Goal: Task Accomplishment & Management: Use online tool/utility

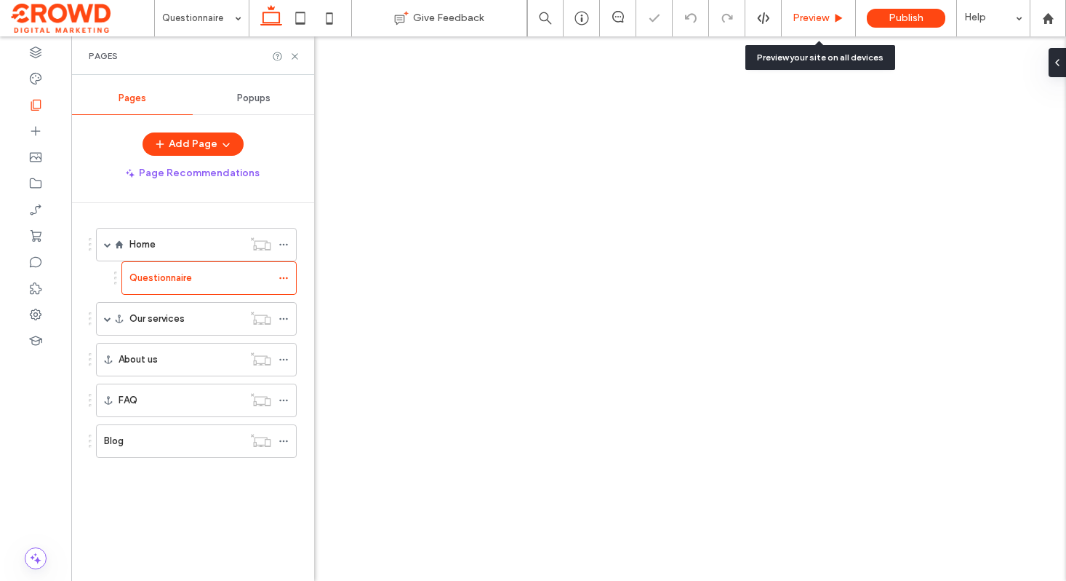
click at [815, 20] on span "Preview" at bounding box center [811, 18] width 36 height 12
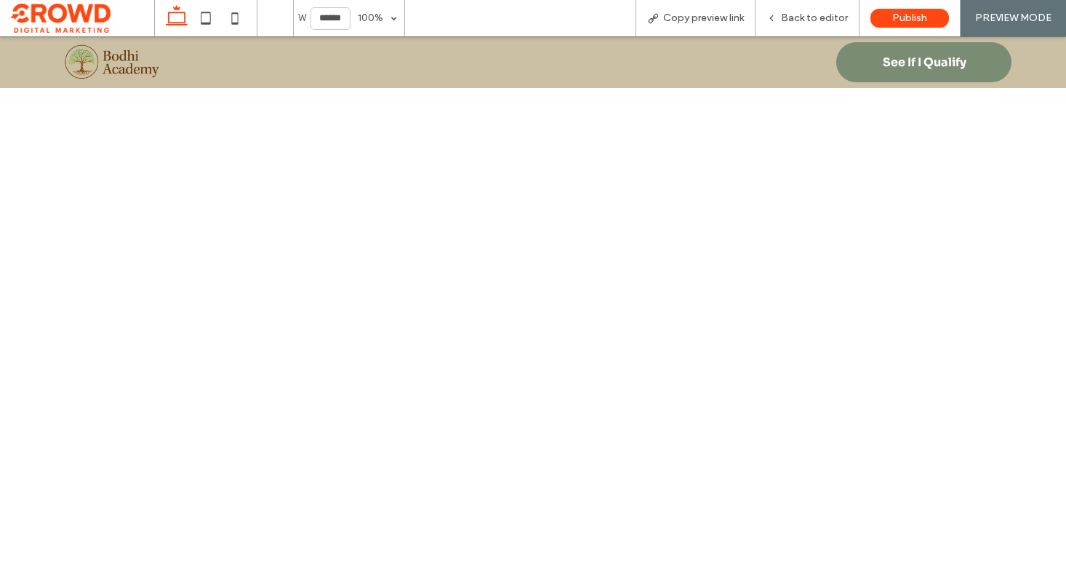
scroll to position [805, 0]
click at [815, 15] on span "Back to editor" at bounding box center [814, 18] width 67 height 12
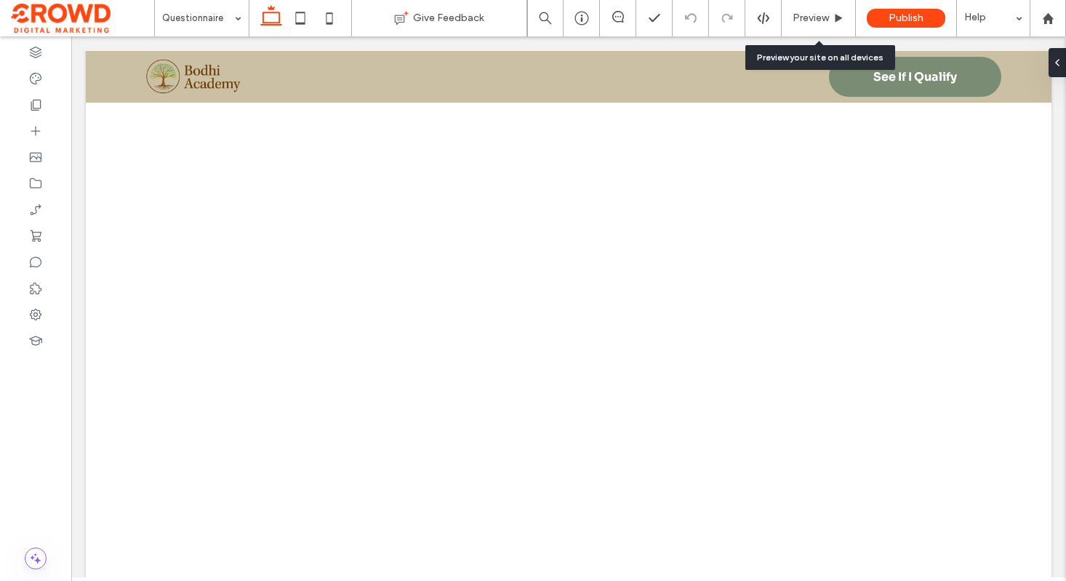
scroll to position [168, 0]
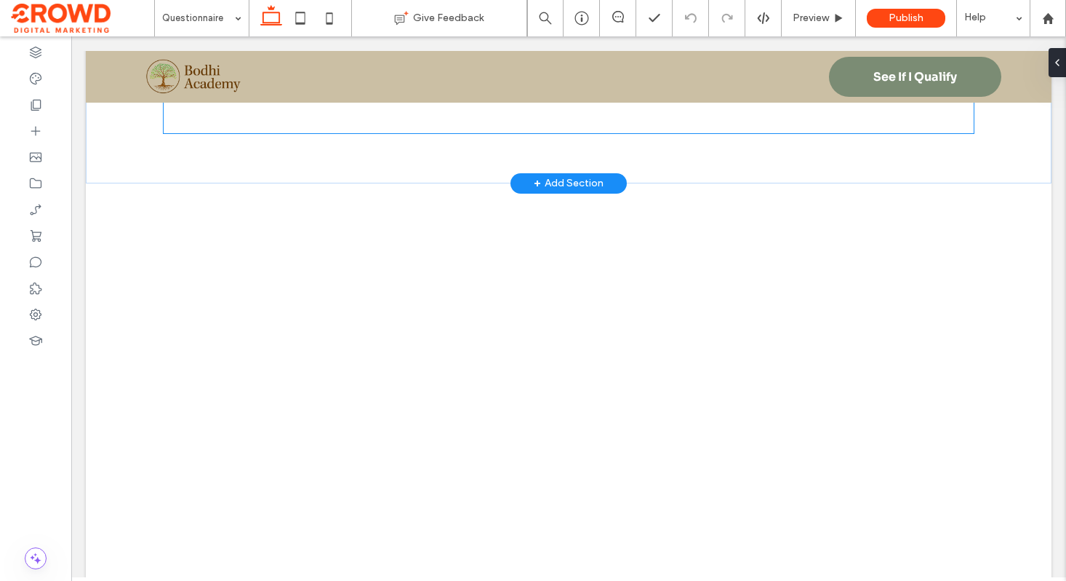
click at [717, 112] on div at bounding box center [569, 84] width 811 height 98
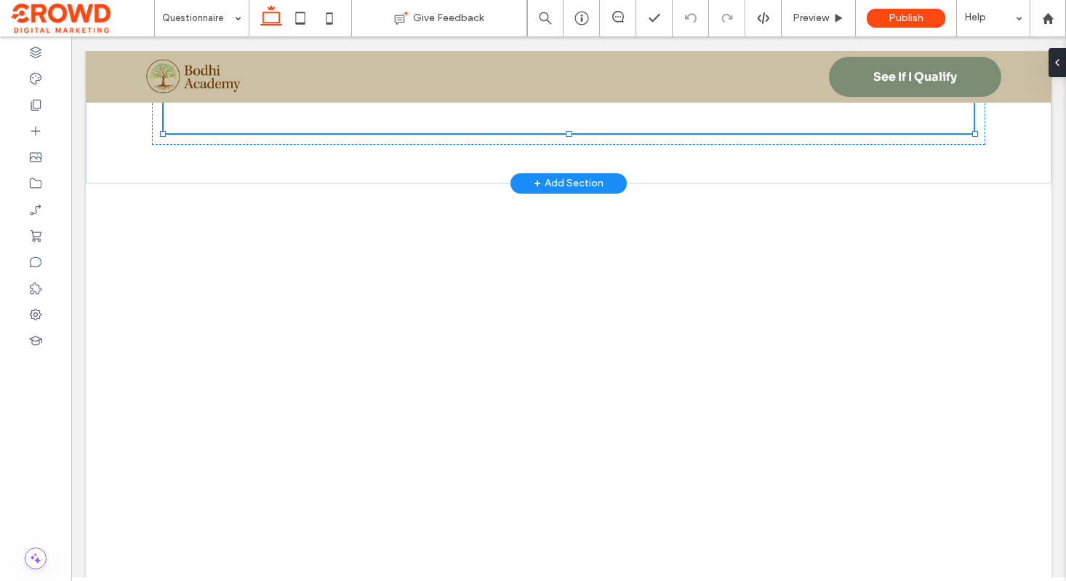
click at [717, 112] on div at bounding box center [569, 84] width 811 height 98
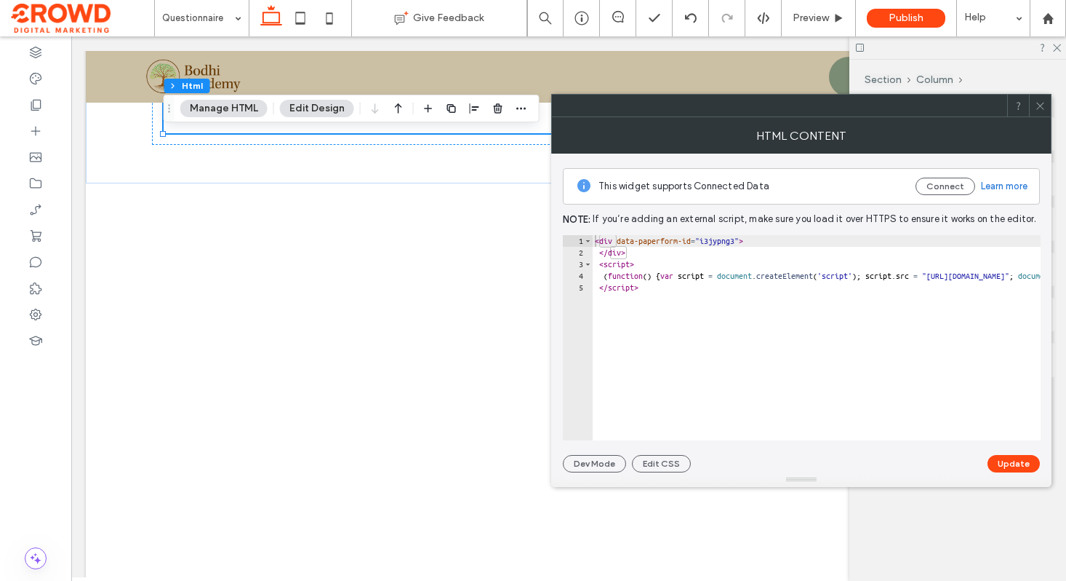
click at [1035, 106] on icon at bounding box center [1040, 105] width 11 height 11
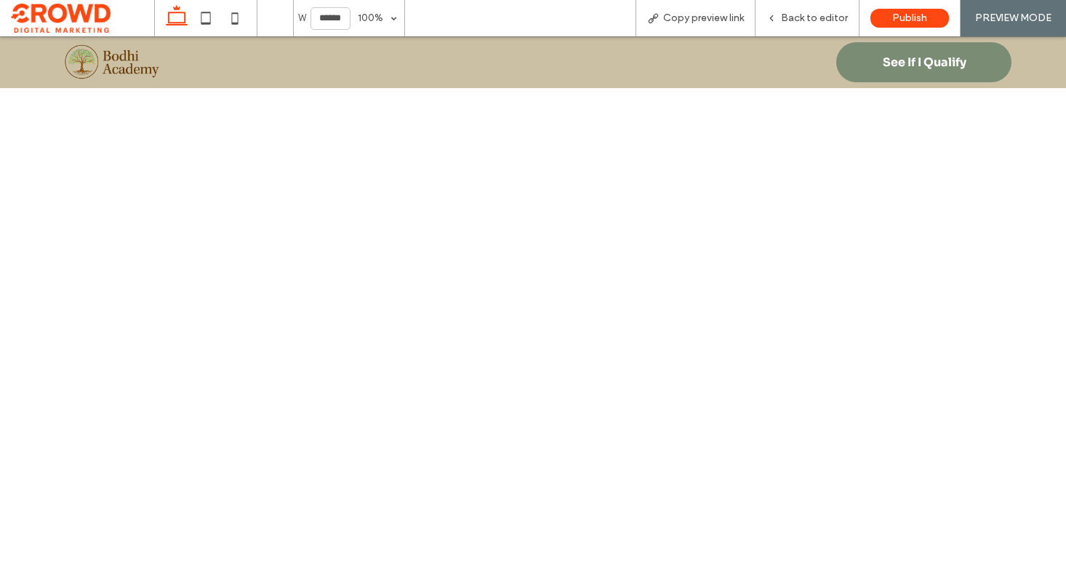
scroll to position [170, 0]
click at [780, 144] on div "Bodhi Academy Enrollment Form" at bounding box center [533, 61] width 830 height 172
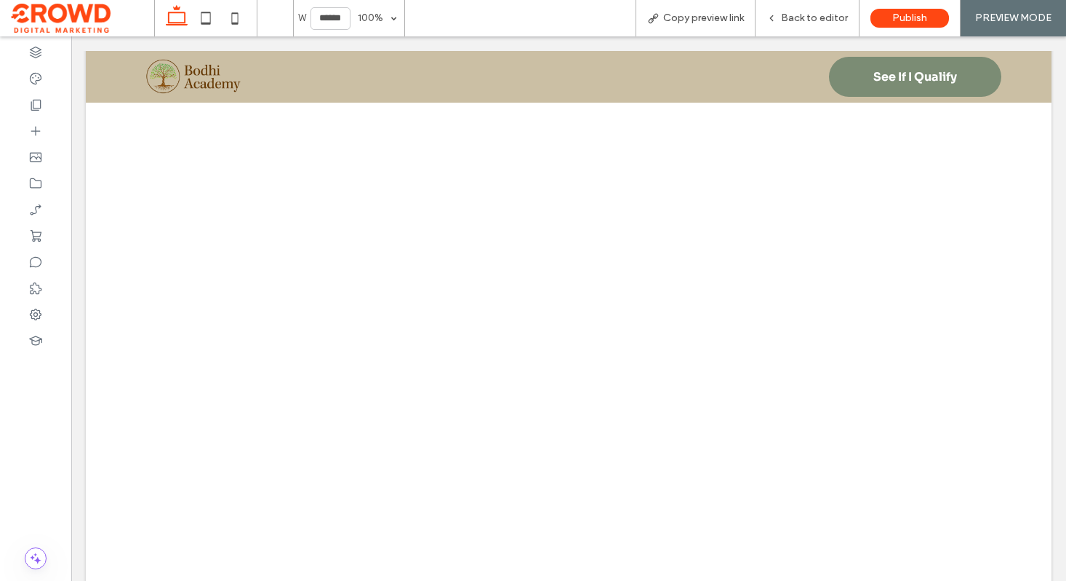
scroll to position [2727, 0]
click at [828, 24] on span "Back to editor" at bounding box center [814, 18] width 67 height 12
click at [829, 18] on span "Back to editor" at bounding box center [814, 18] width 67 height 12
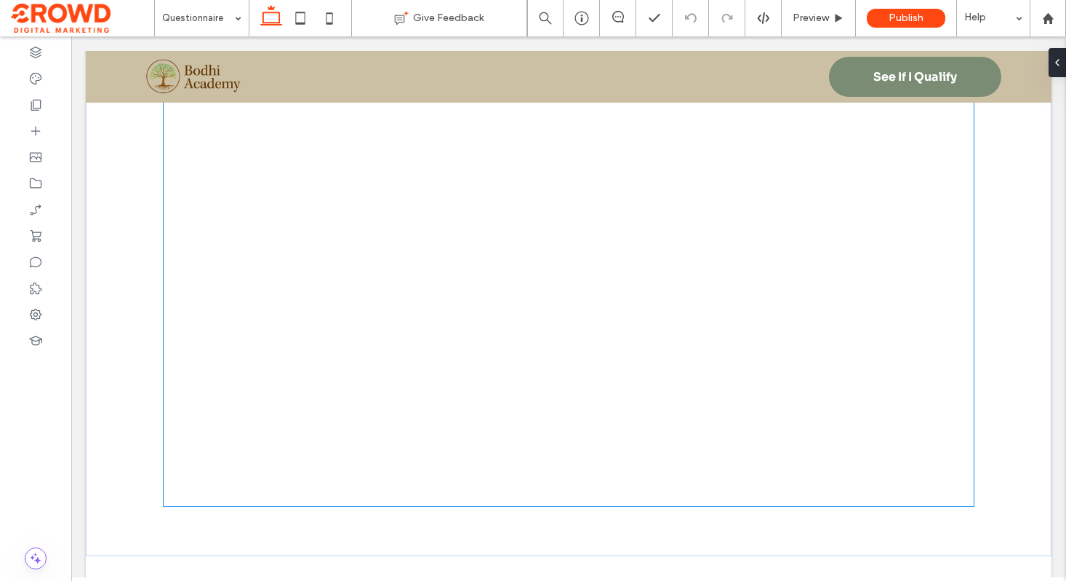
scroll to position [2769, 0]
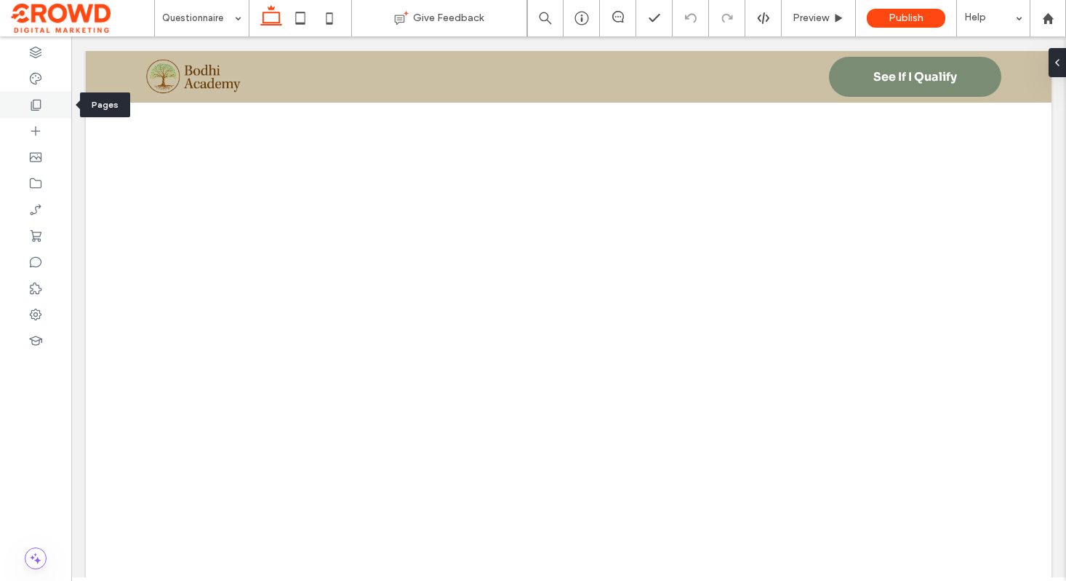
click at [38, 95] on div at bounding box center [35, 105] width 71 height 26
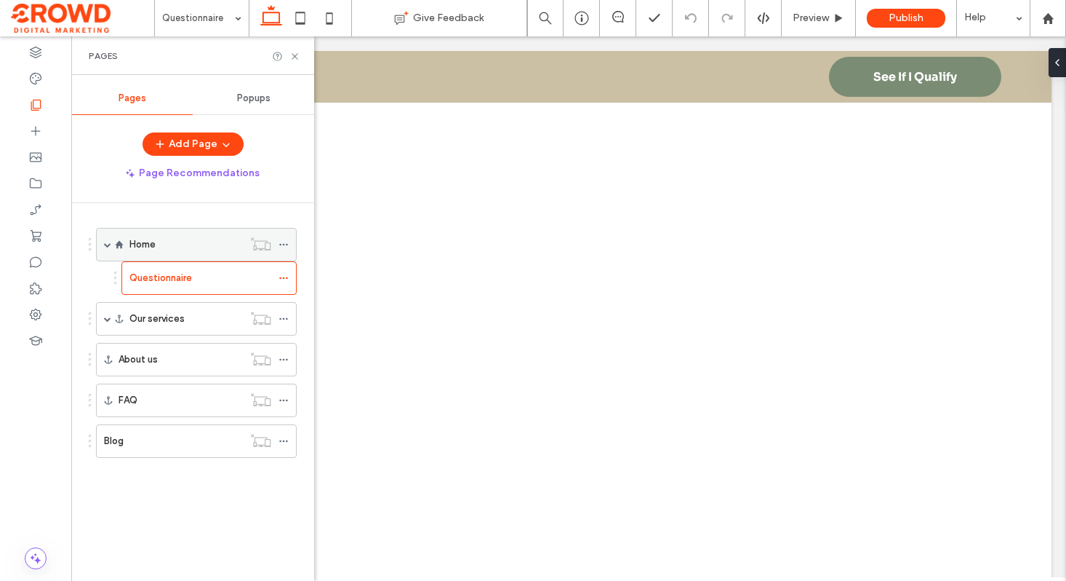
click at [214, 244] on div "Home" at bounding box center [185, 244] width 113 height 15
click at [298, 55] on icon at bounding box center [295, 56] width 11 height 11
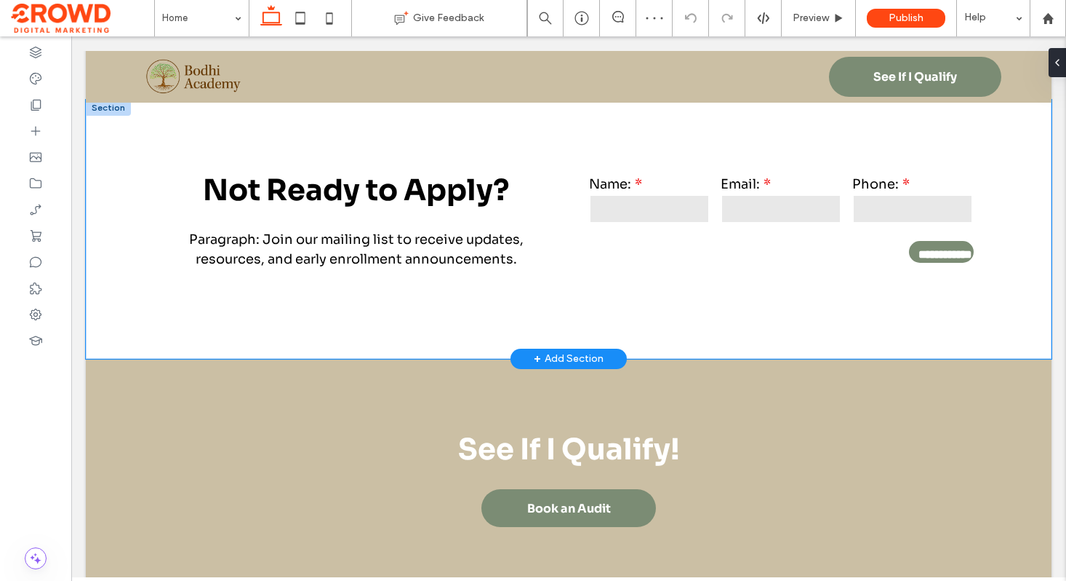
scroll to position [5363, 0]
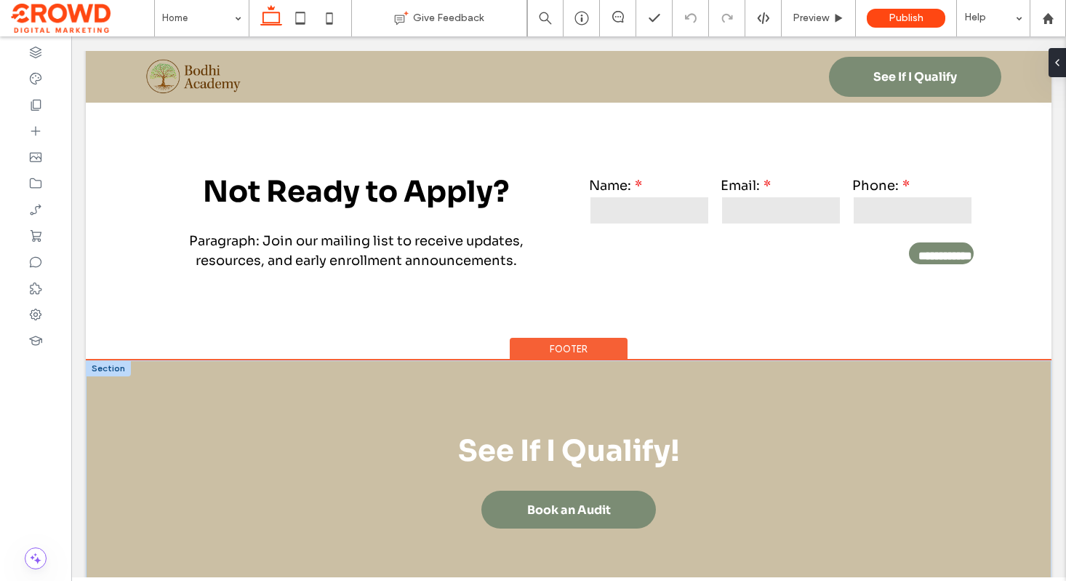
click at [107, 360] on div at bounding box center [108, 368] width 45 height 16
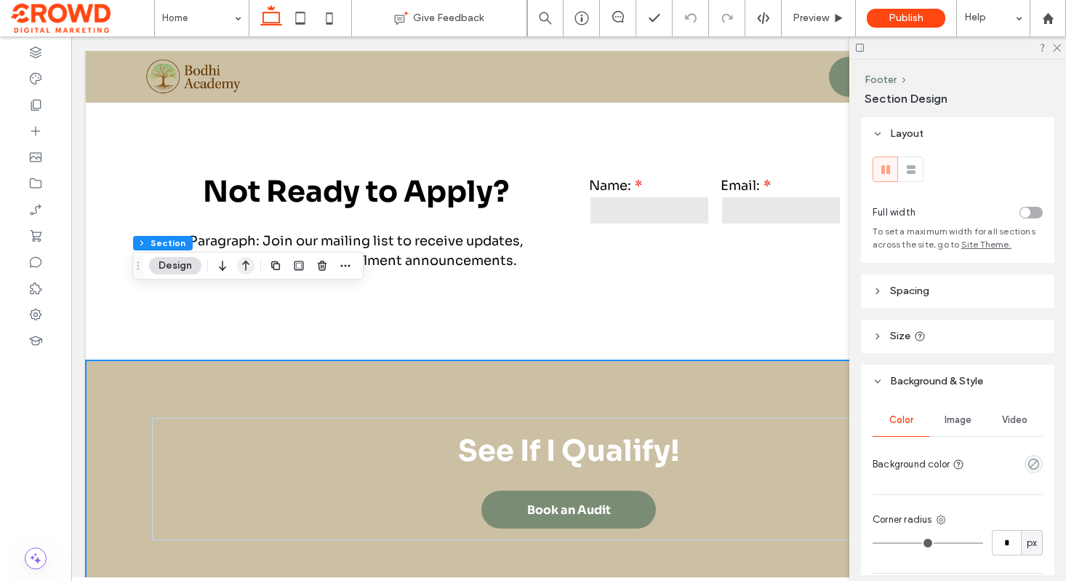
click at [241, 265] on icon "button" at bounding box center [245, 265] width 17 height 26
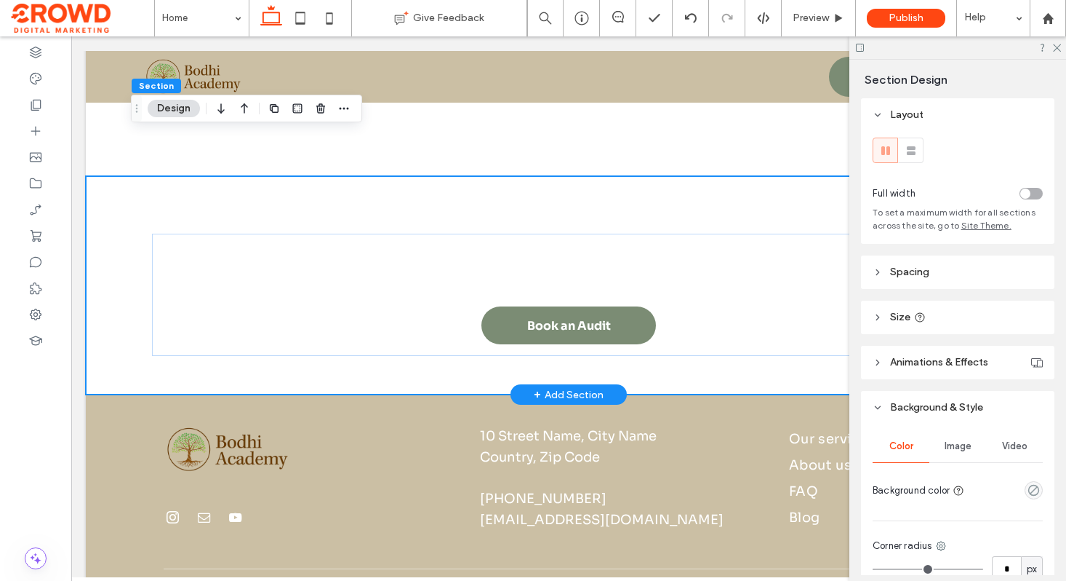
scroll to position [0, 1]
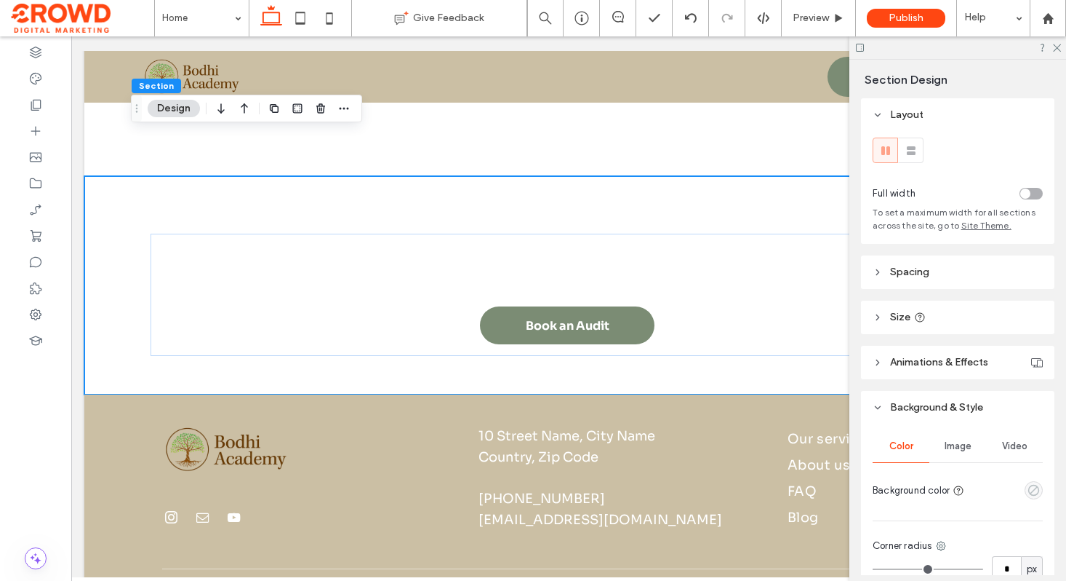
click at [1039, 489] on use "empty color" at bounding box center [1034, 489] width 11 height 11
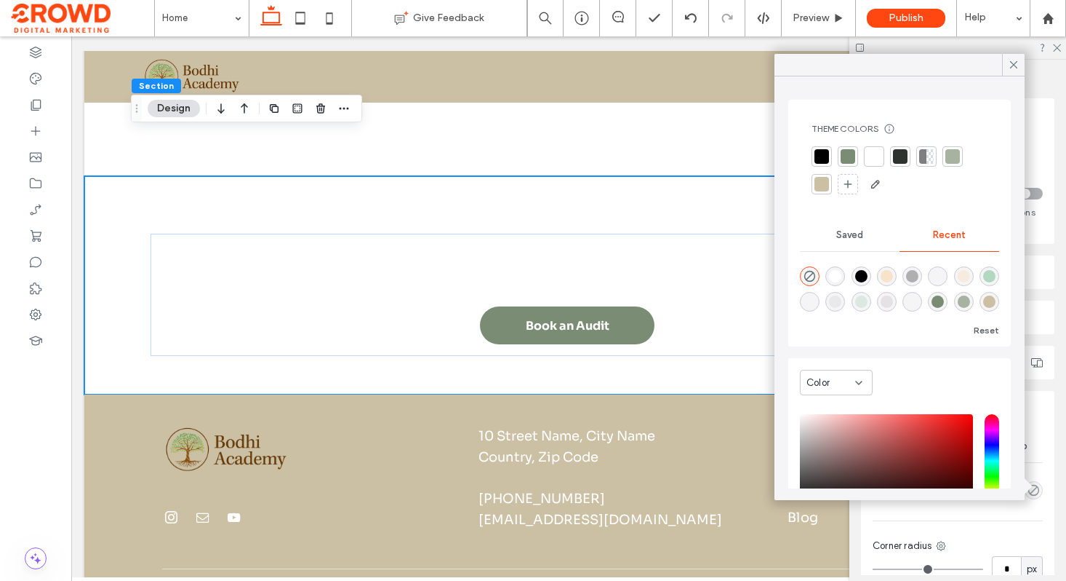
click at [815, 188] on div at bounding box center [822, 184] width 15 height 15
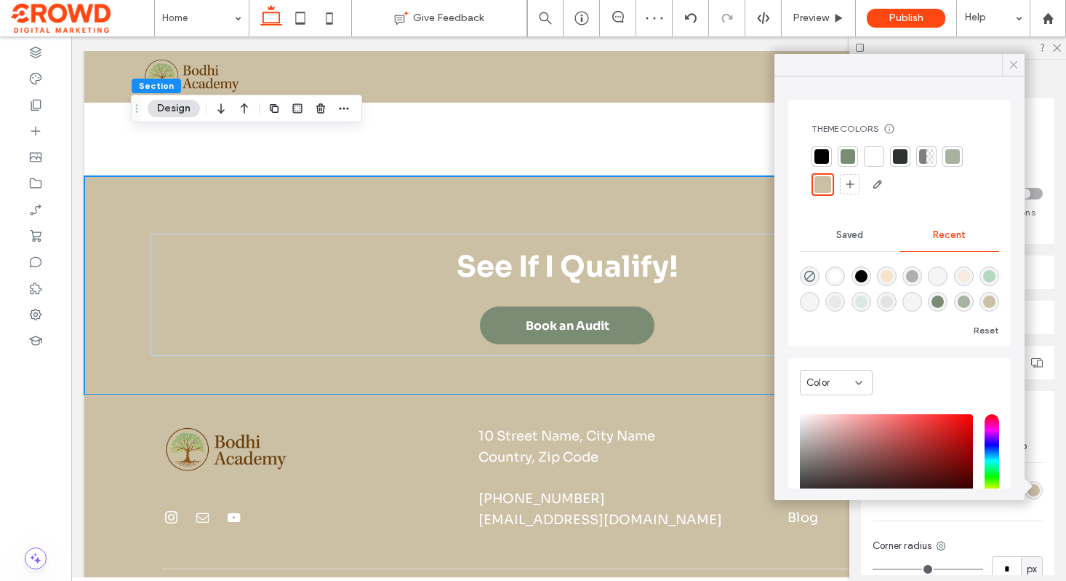
click at [1014, 61] on icon at bounding box center [1014, 64] width 13 height 13
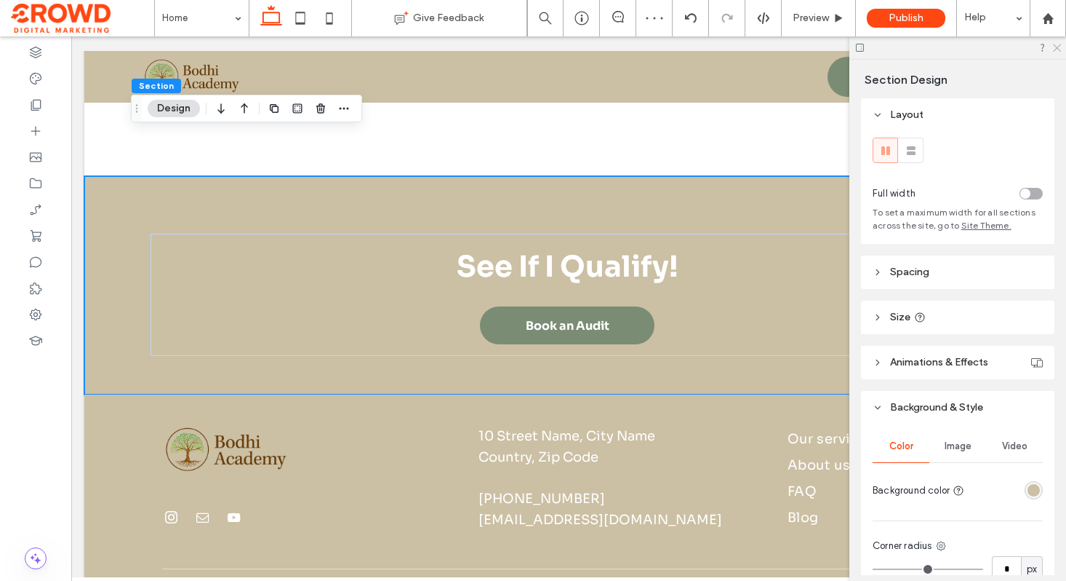
click at [1056, 42] on icon at bounding box center [1056, 46] width 9 height 9
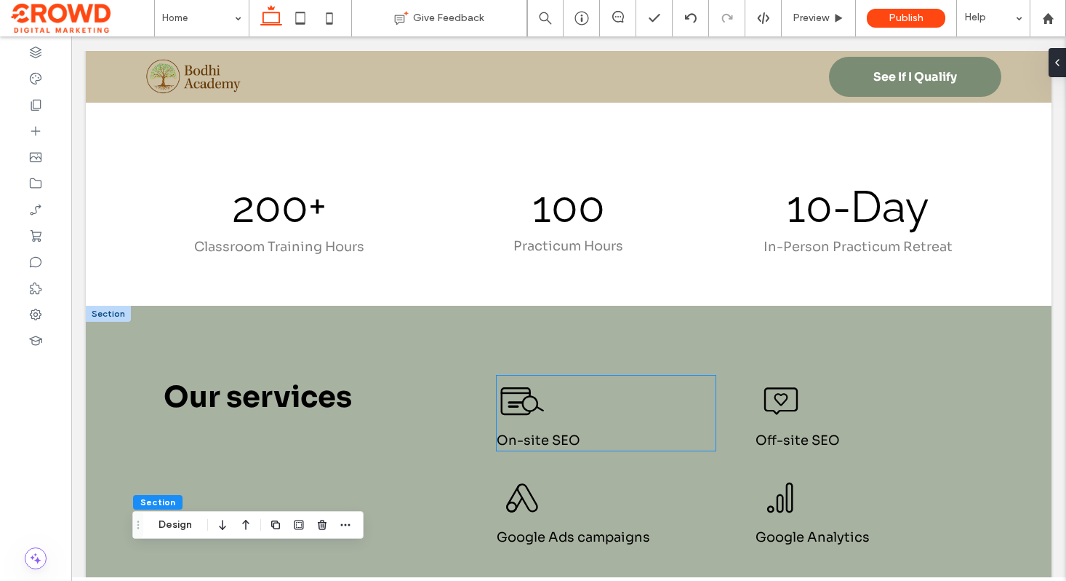
scroll to position [893, 0]
click at [107, 306] on div at bounding box center [108, 314] width 45 height 16
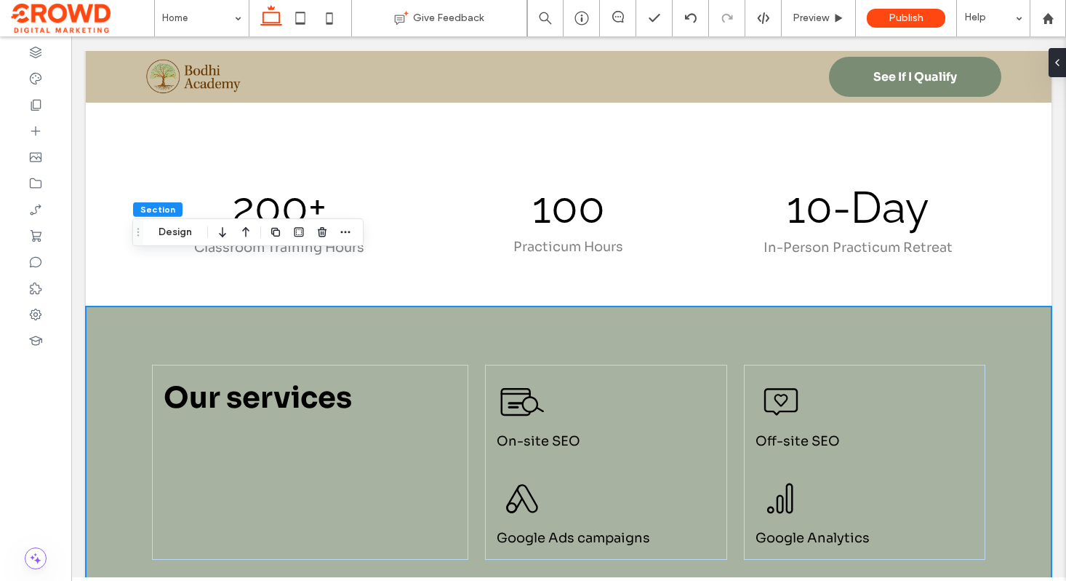
click at [241, 233] on icon "button" at bounding box center [245, 232] width 17 height 26
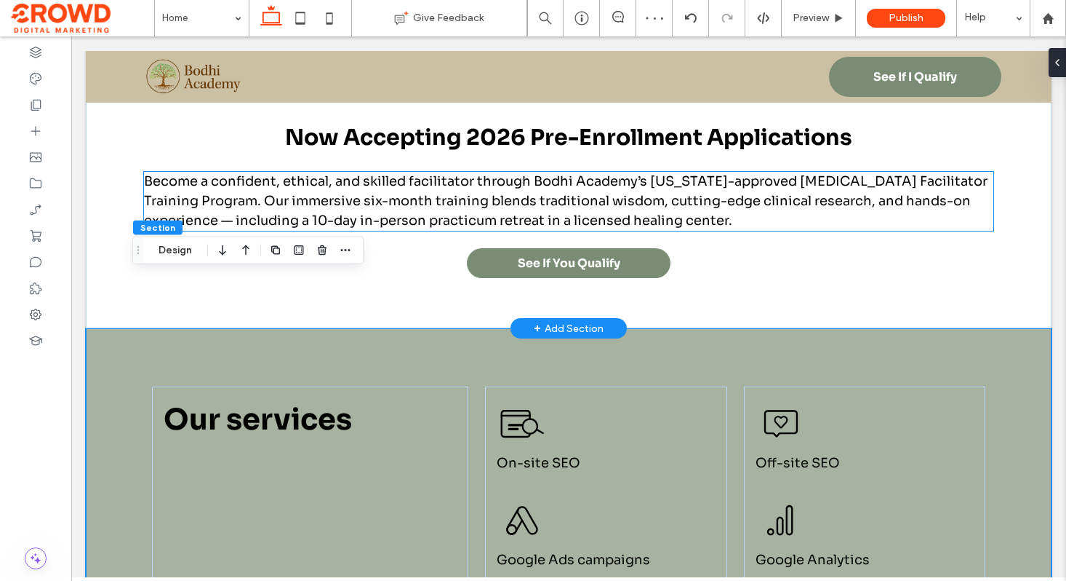
scroll to position [701, 0]
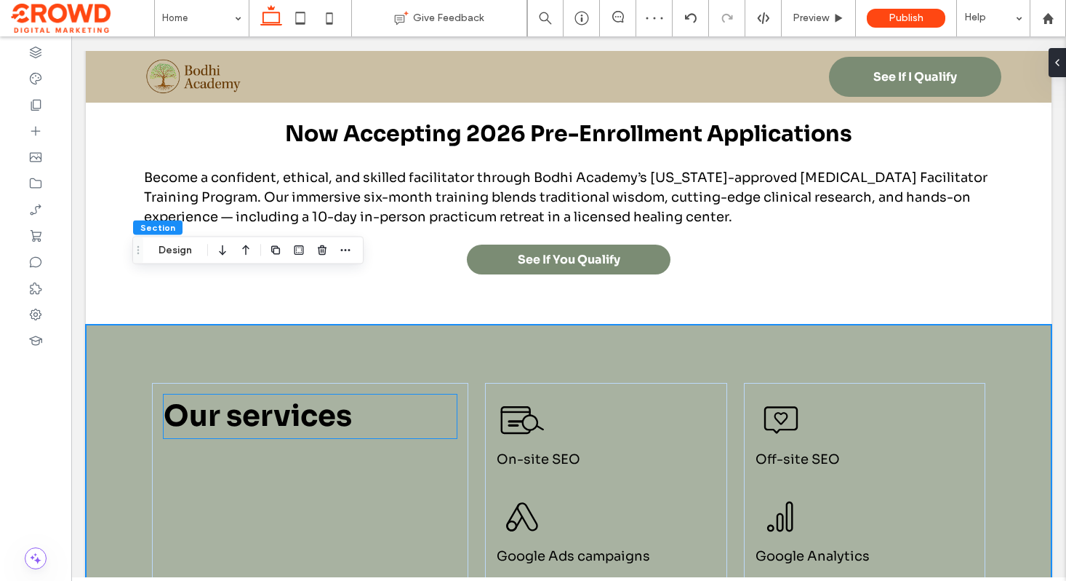
click at [299, 397] on span "Our services" at bounding box center [258, 415] width 188 height 37
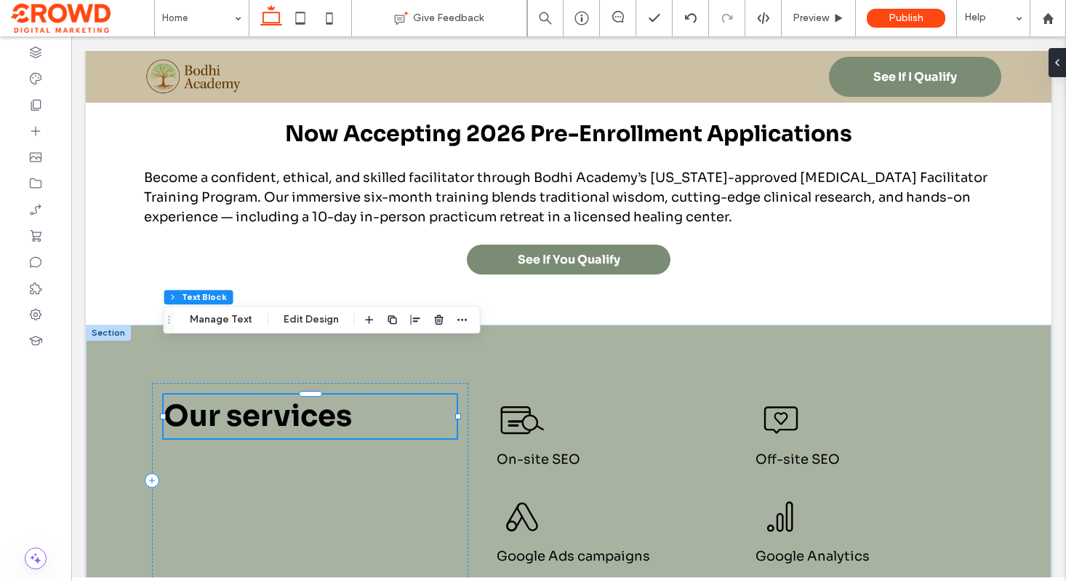
click at [300, 397] on span "Our services" at bounding box center [258, 415] width 188 height 37
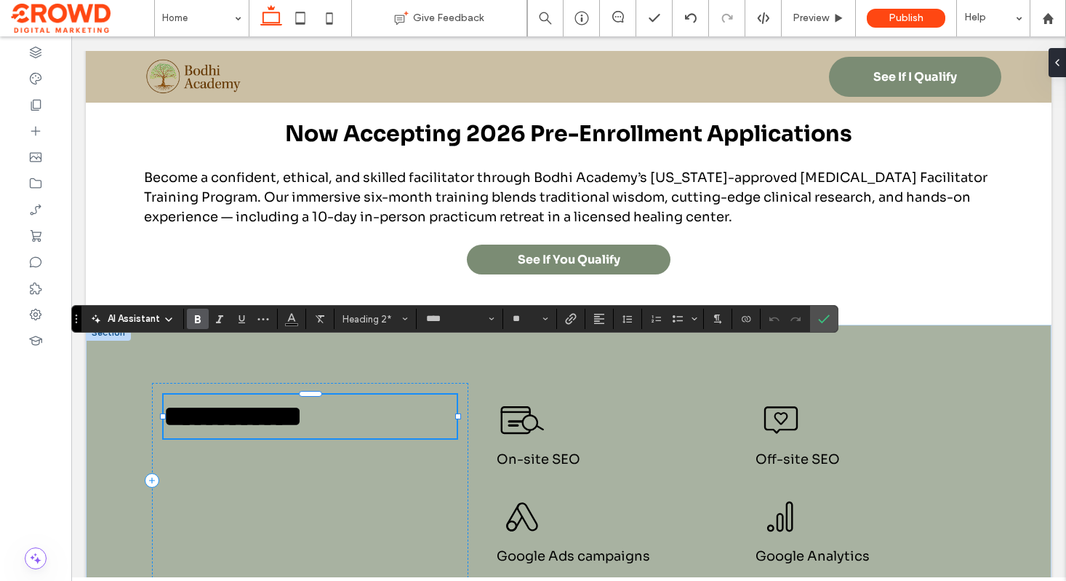
click at [302, 402] on span "**********" at bounding box center [233, 416] width 138 height 28
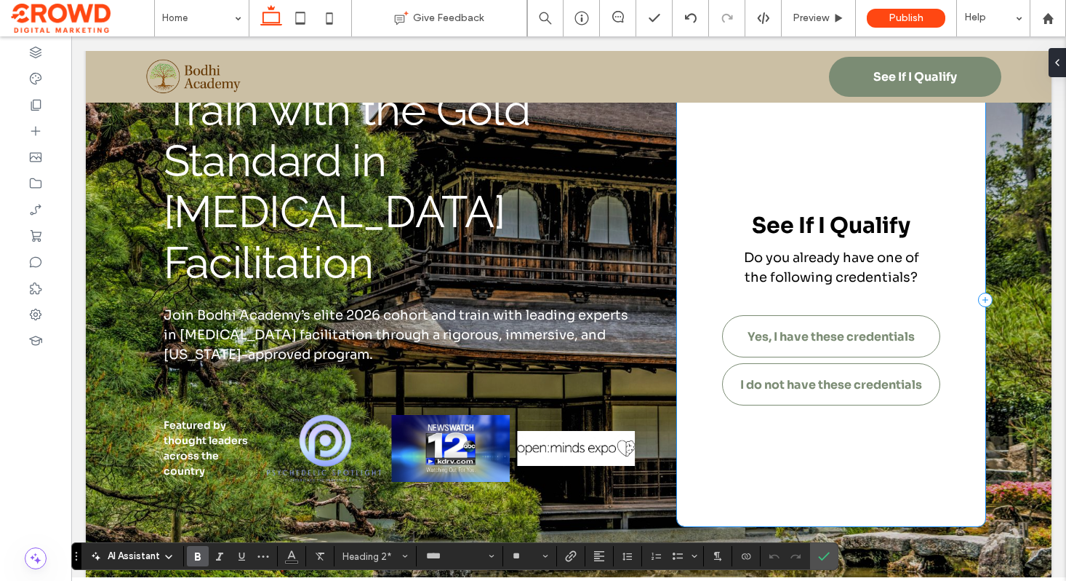
scroll to position [144, 0]
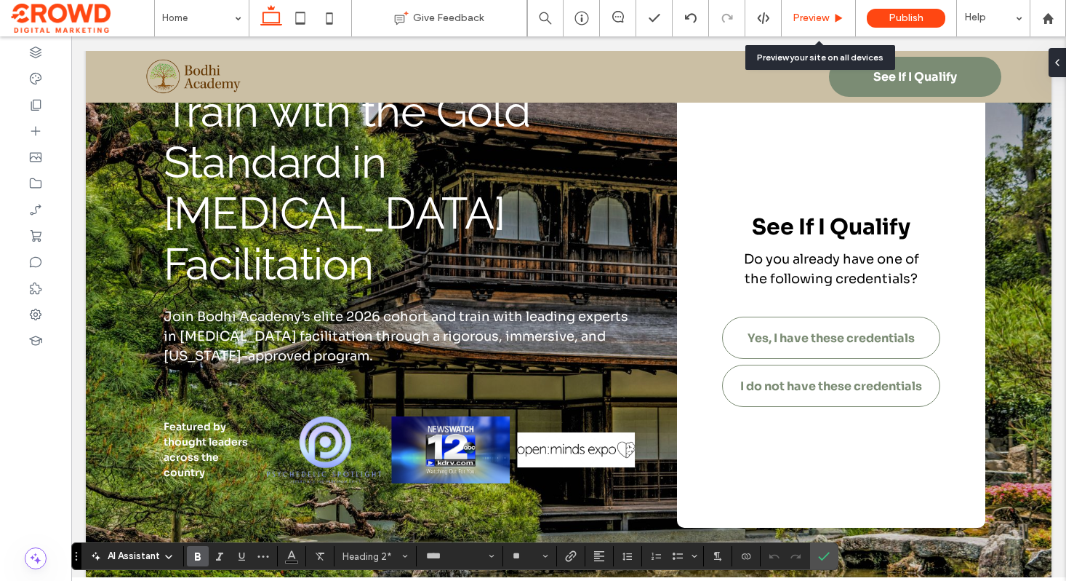
click at [812, 14] on span "Preview" at bounding box center [811, 18] width 36 height 12
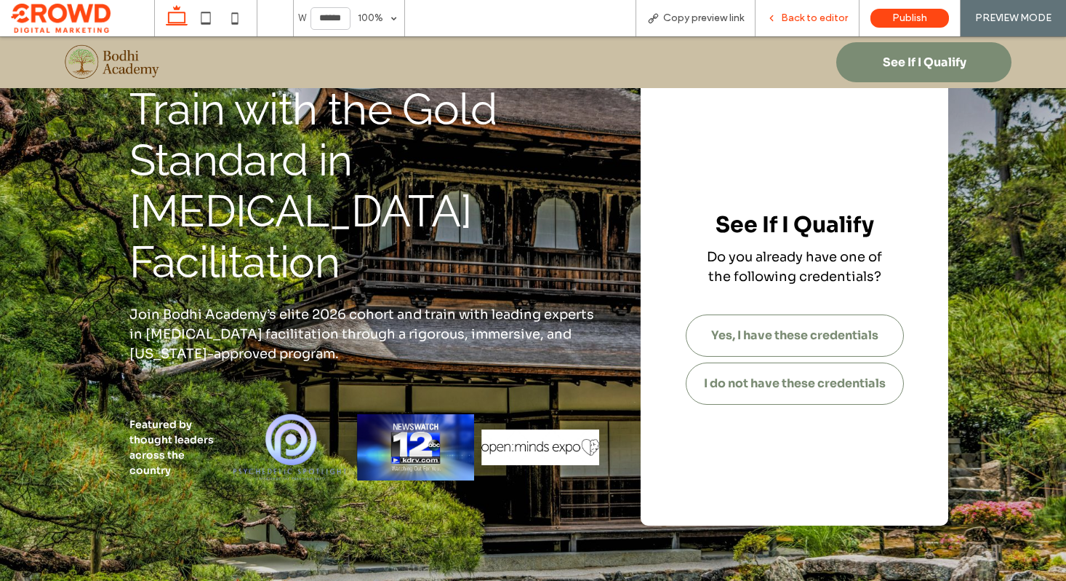
click at [789, 20] on span "Back to editor" at bounding box center [814, 18] width 67 height 12
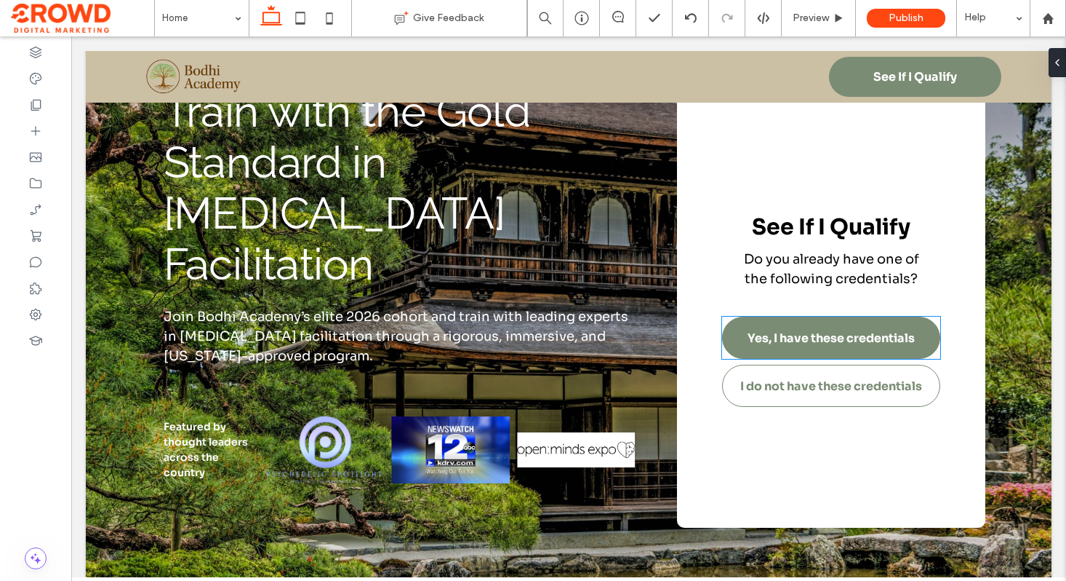
click at [791, 330] on span "Yes, I have these credentials" at bounding box center [831, 337] width 167 height 15
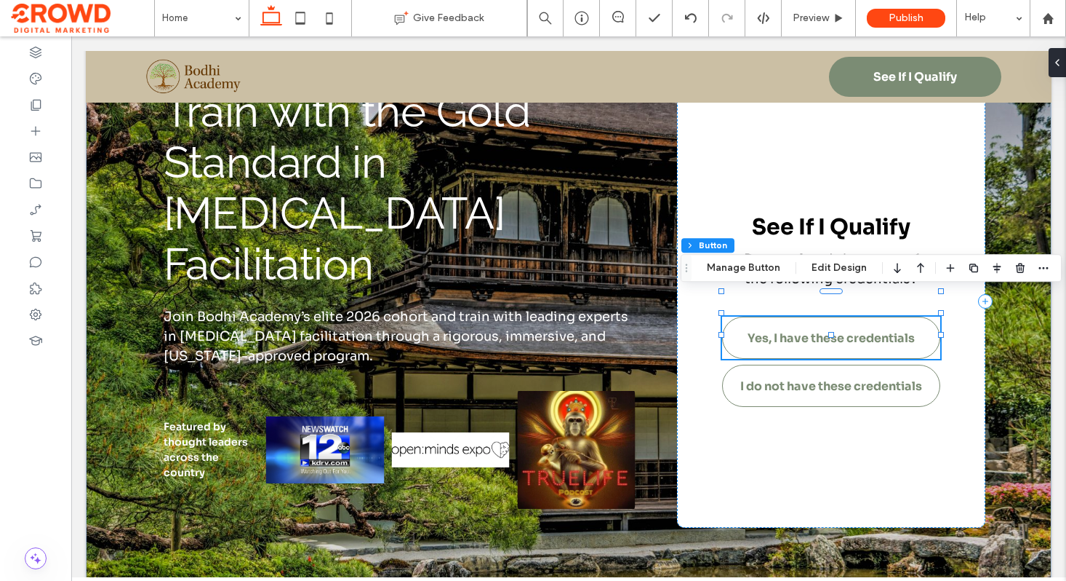
click at [746, 256] on div "Section Column Button Manage Button Edit Design" at bounding box center [871, 268] width 381 height 28
click at [751, 266] on button "Manage Button" at bounding box center [744, 267] width 92 height 17
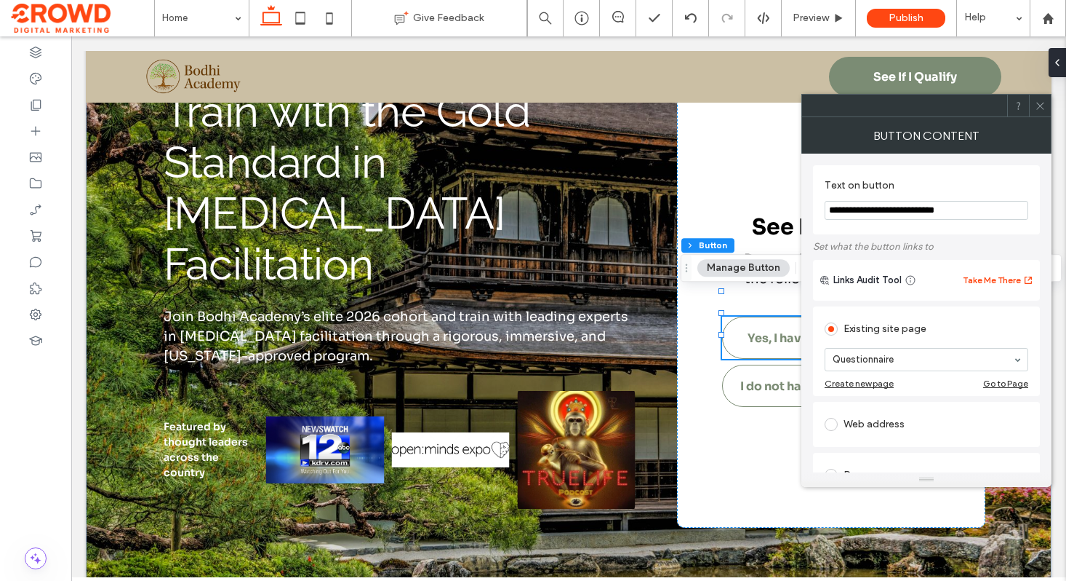
click at [1037, 110] on icon at bounding box center [1040, 105] width 11 height 11
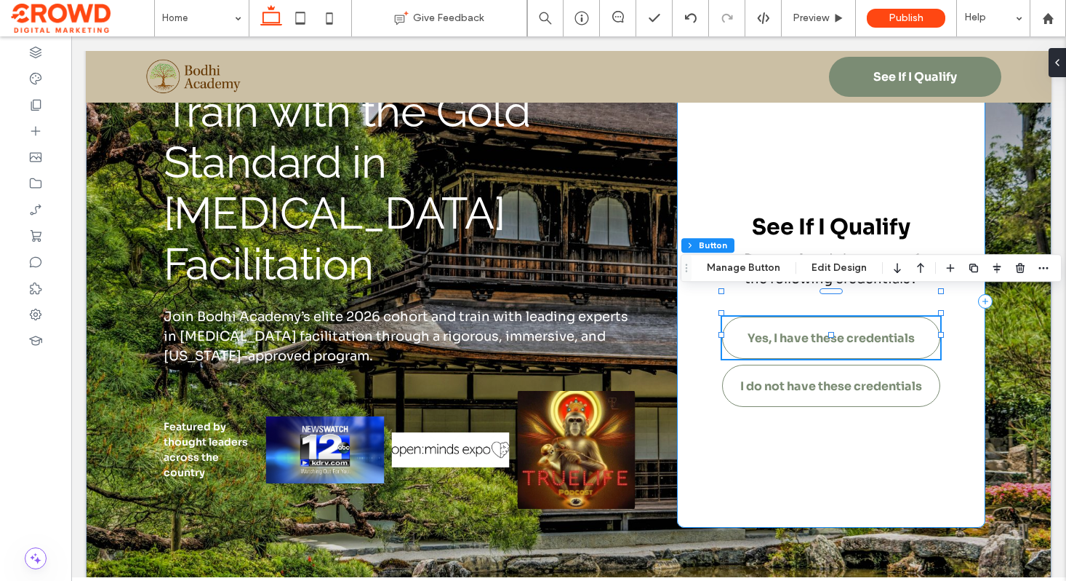
click at [927, 225] on div "See If I Qualify Do you already have one of the following credentials? Yes, I h…" at bounding box center [831, 300] width 308 height 453
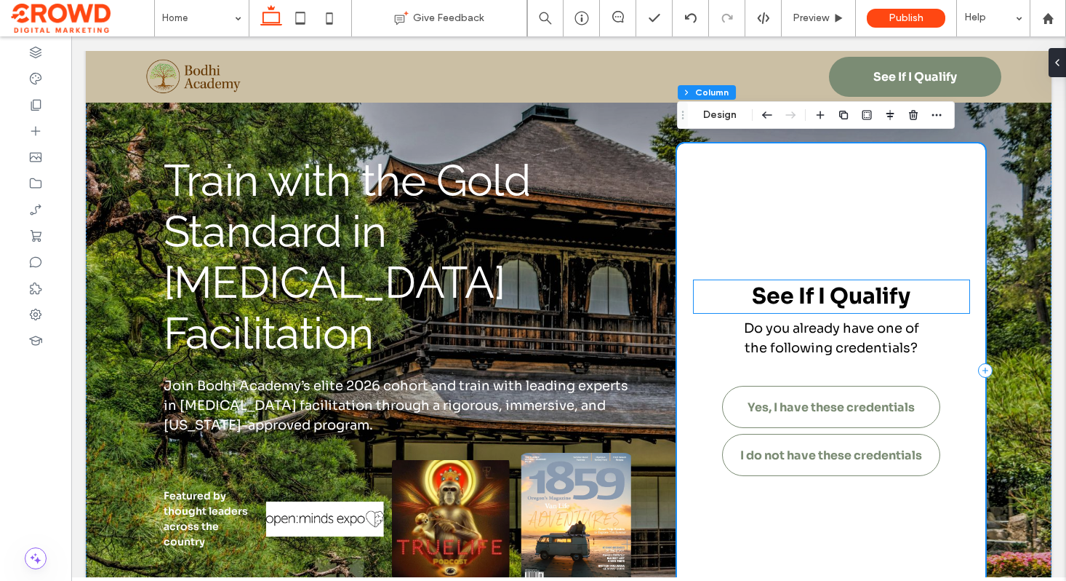
scroll to position [74, 0]
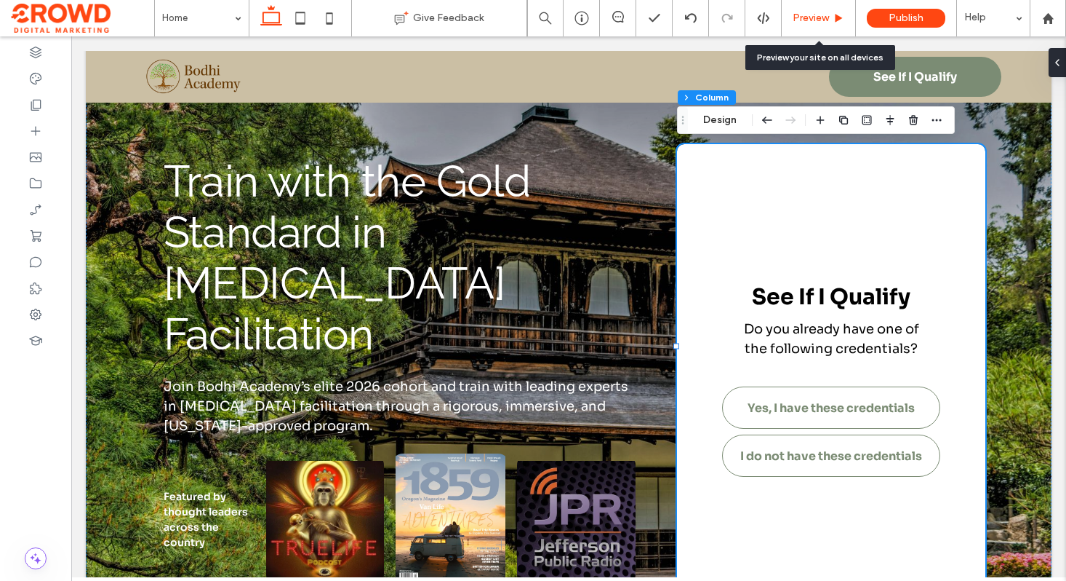
click at [808, 22] on span "Preview" at bounding box center [811, 18] width 36 height 12
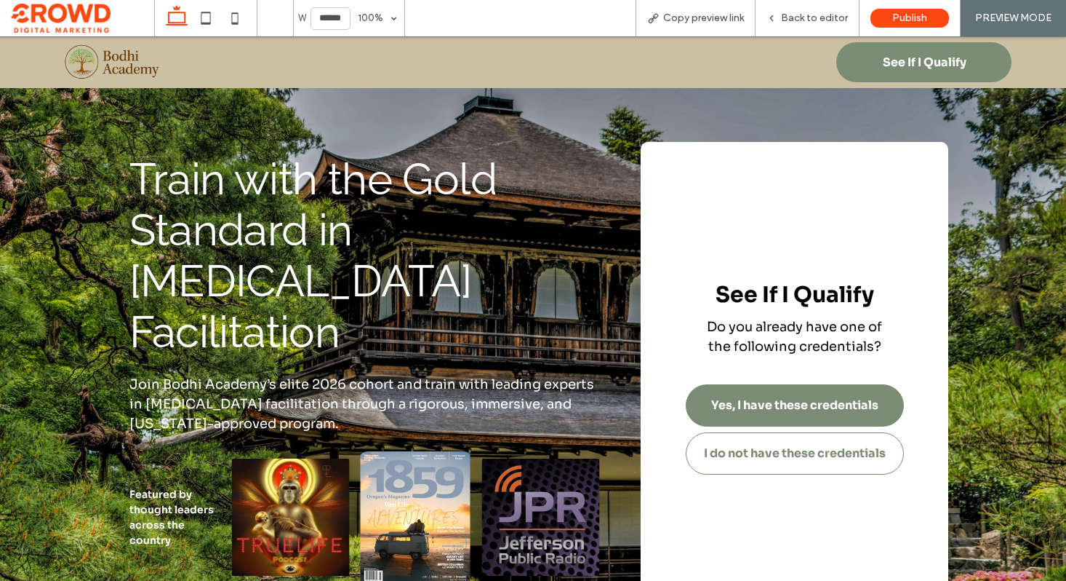
click at [794, 397] on span "Yes, I have these credentials" at bounding box center [794, 404] width 167 height 15
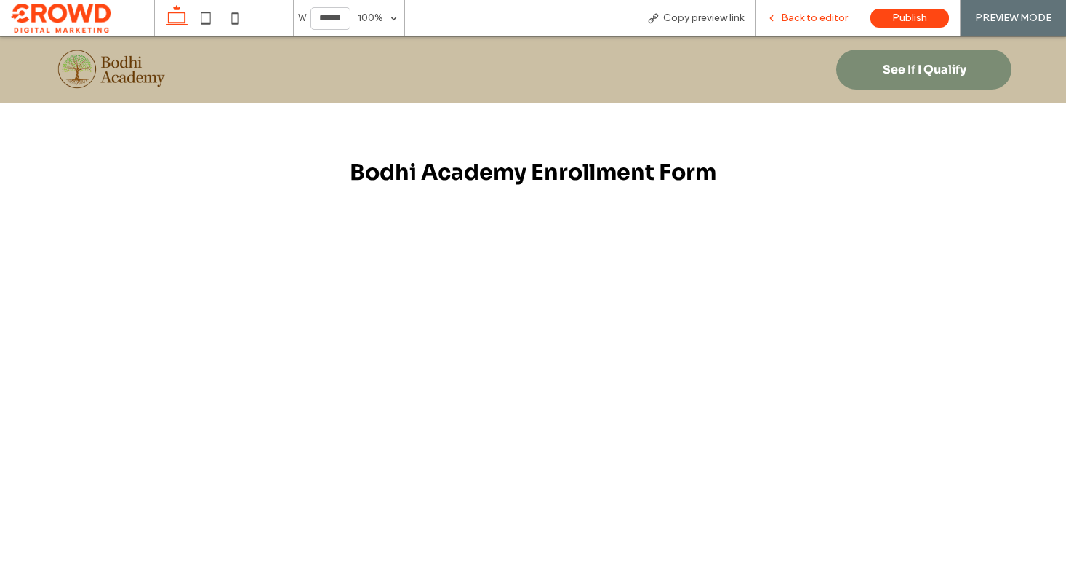
click at [816, 20] on span "Back to editor" at bounding box center [814, 18] width 67 height 12
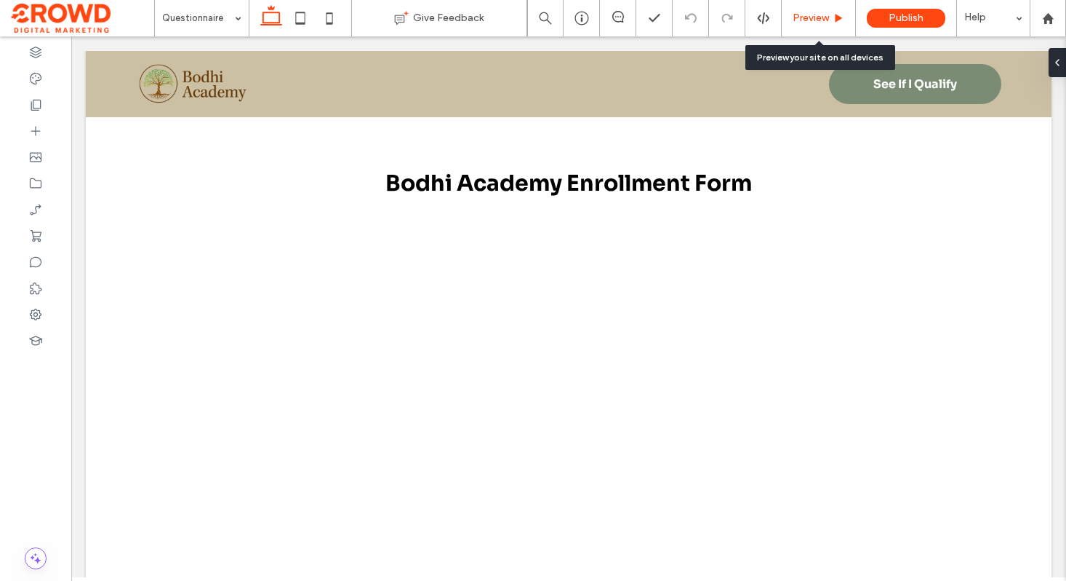
click at [813, 12] on span "Preview" at bounding box center [811, 18] width 36 height 12
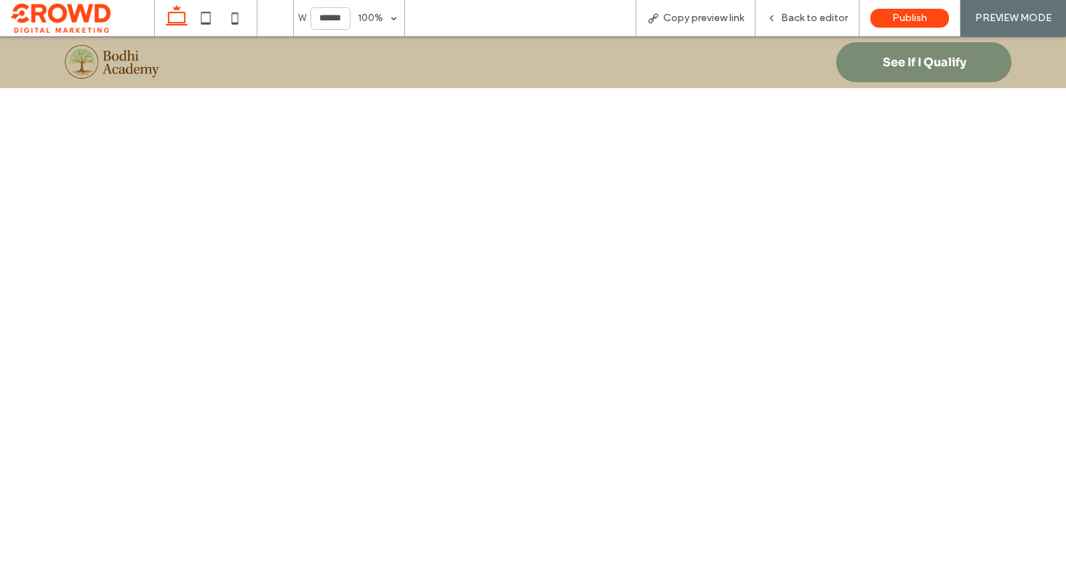
scroll to position [2844, 0]
